Goal: Task Accomplishment & Management: Use online tool/utility

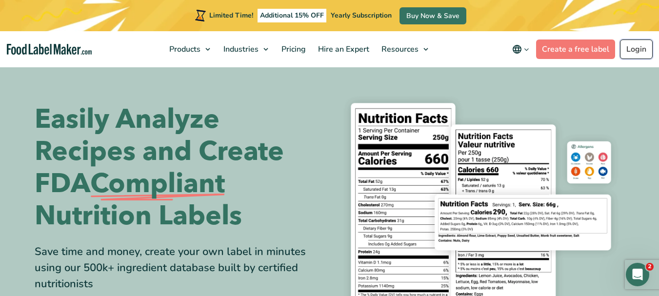
drag, startPoint x: 0, startPoint y: 0, endPoint x: 631, endPoint y: 47, distance: 633.0
click at [631, 47] on link "Login" at bounding box center [636, 49] width 33 height 20
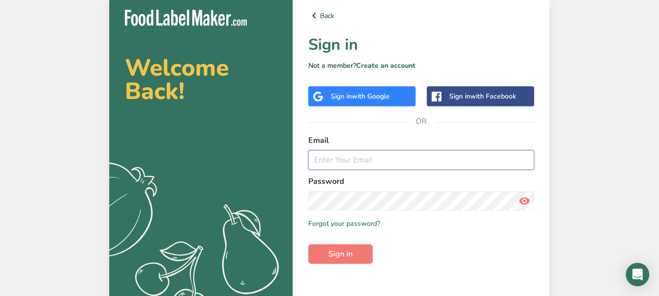
click at [341, 162] on input "email" at bounding box center [421, 160] width 226 height 20
type input "[PERSON_NAME][EMAIL_ADDRESS][DOMAIN_NAME]"
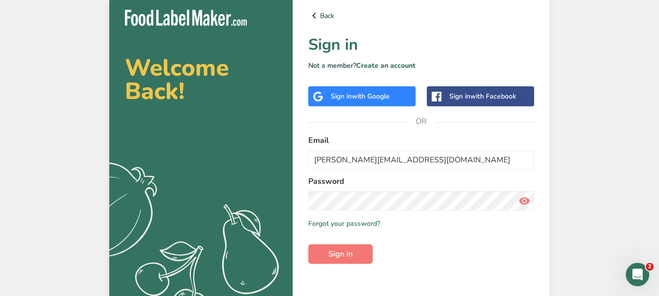
drag, startPoint x: 527, startPoint y: 201, endPoint x: 519, endPoint y: 199, distance: 8.5
click at [527, 201] on icon at bounding box center [524, 201] width 12 height 18
click at [351, 256] on span "Sign in" at bounding box center [340, 254] width 24 height 12
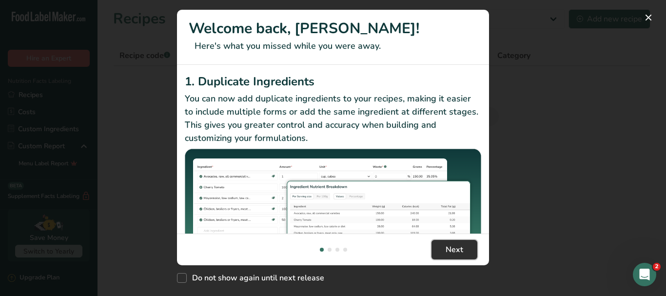
click at [456, 249] on span "Next" at bounding box center [455, 250] width 18 height 12
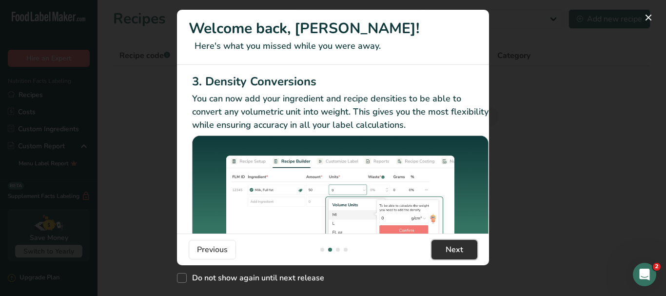
click at [457, 249] on span "Next" at bounding box center [455, 250] width 18 height 12
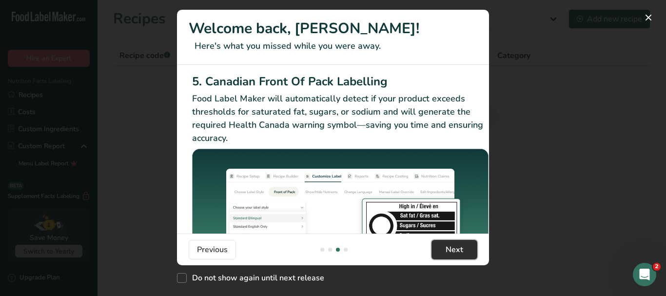
click at [457, 249] on span "Next" at bounding box center [455, 250] width 18 height 12
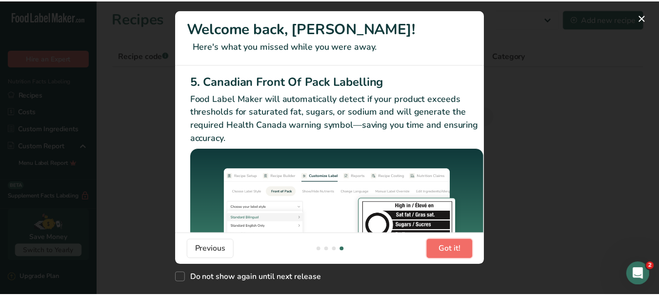
scroll to position [0, 929]
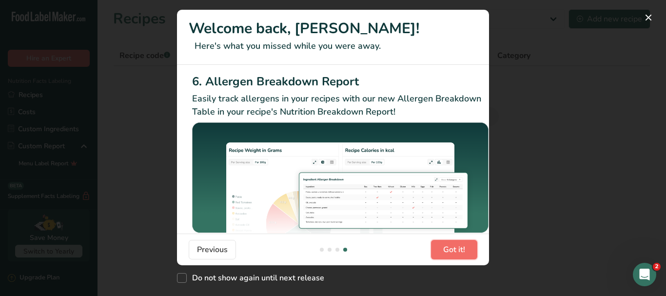
click at [459, 248] on span "Got it!" at bounding box center [454, 250] width 22 height 12
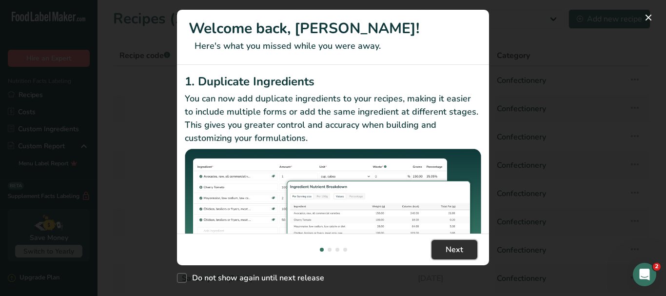
click at [462, 251] on span "Next" at bounding box center [455, 250] width 18 height 12
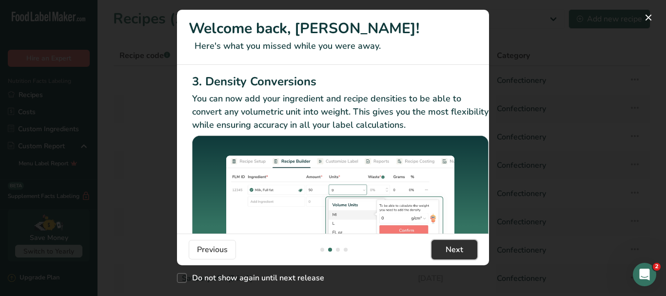
click at [462, 251] on span "Next" at bounding box center [455, 250] width 18 height 12
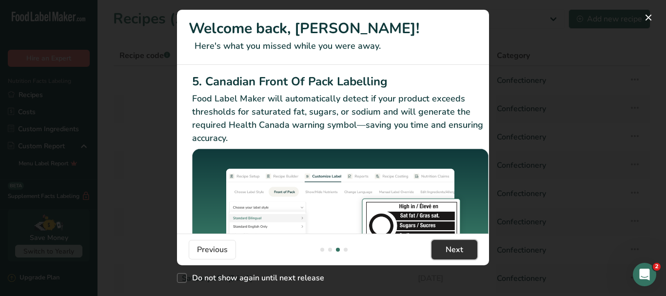
click at [461, 251] on span "Next" at bounding box center [455, 250] width 18 height 12
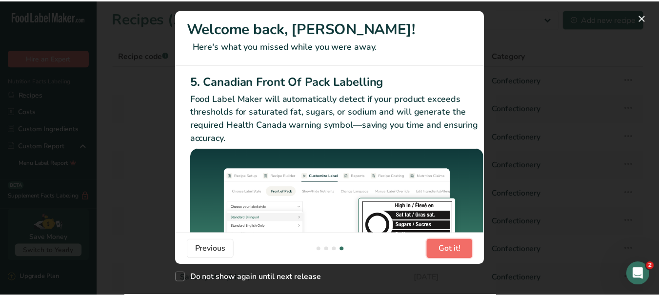
scroll to position [0, 929]
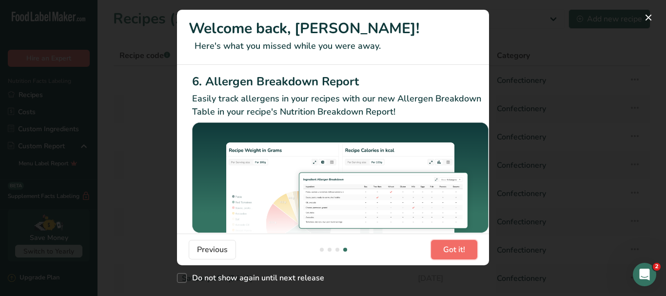
click at [461, 251] on span "Got it!" at bounding box center [454, 250] width 22 height 12
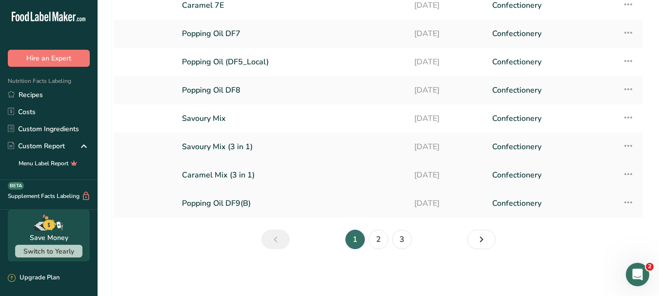
scroll to position [0, 0]
